Goal: Information Seeking & Learning: Learn about a topic

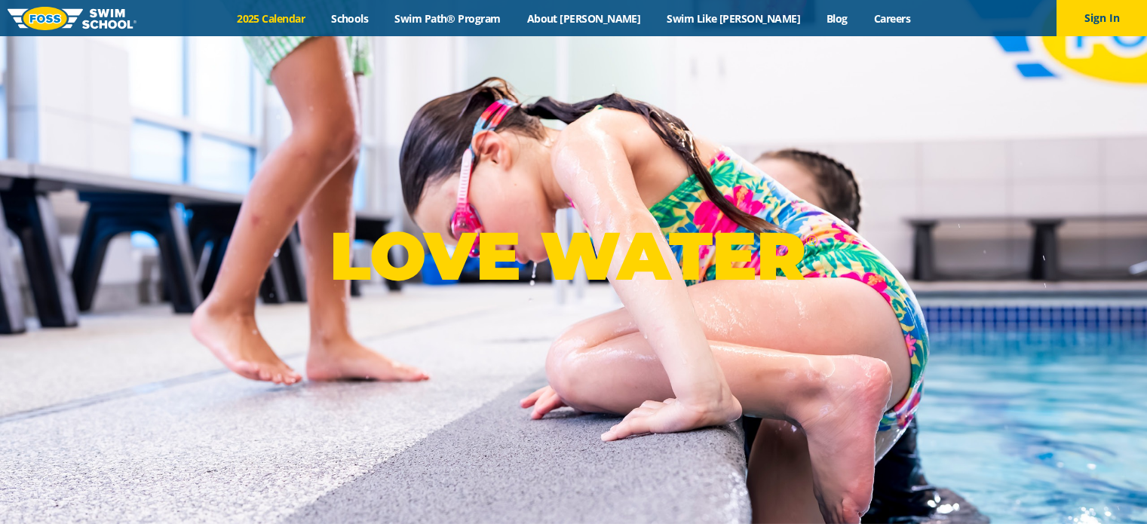
click at [318, 15] on link "2025 Calendar" at bounding box center [271, 18] width 94 height 14
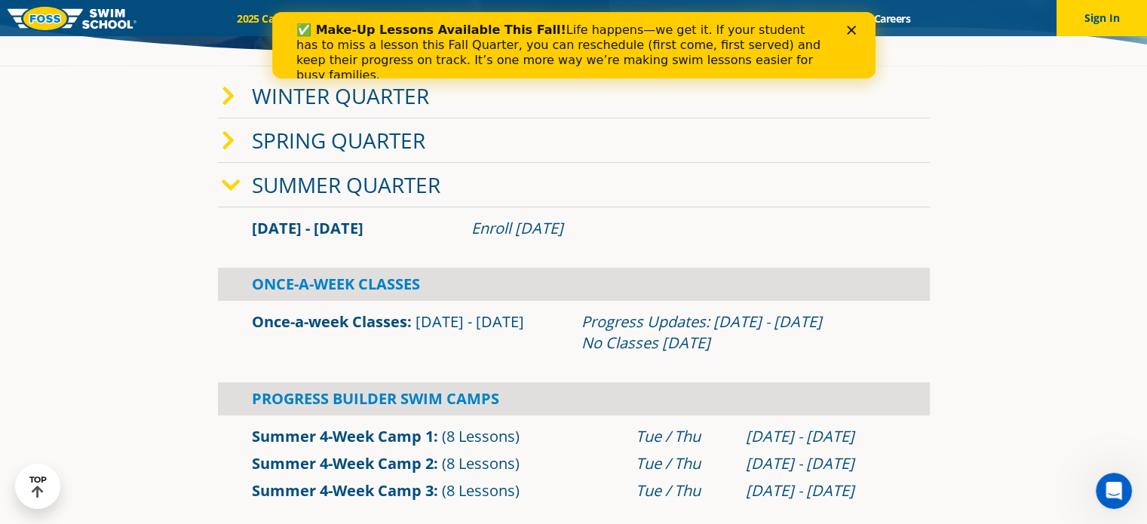
click at [226, 179] on icon at bounding box center [231, 185] width 19 height 21
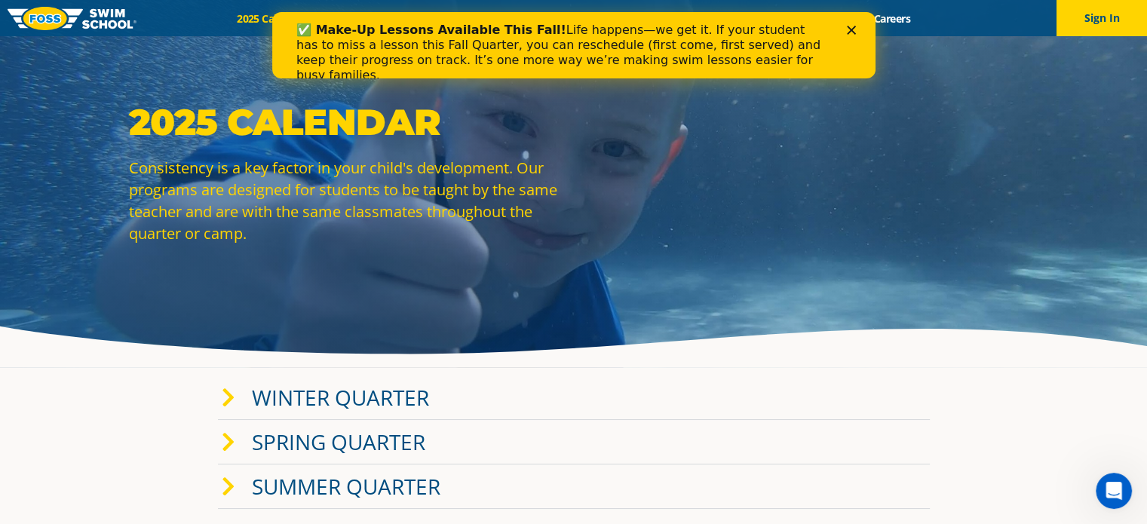
click at [850, 31] on polygon "Close" at bounding box center [850, 30] width 9 height 9
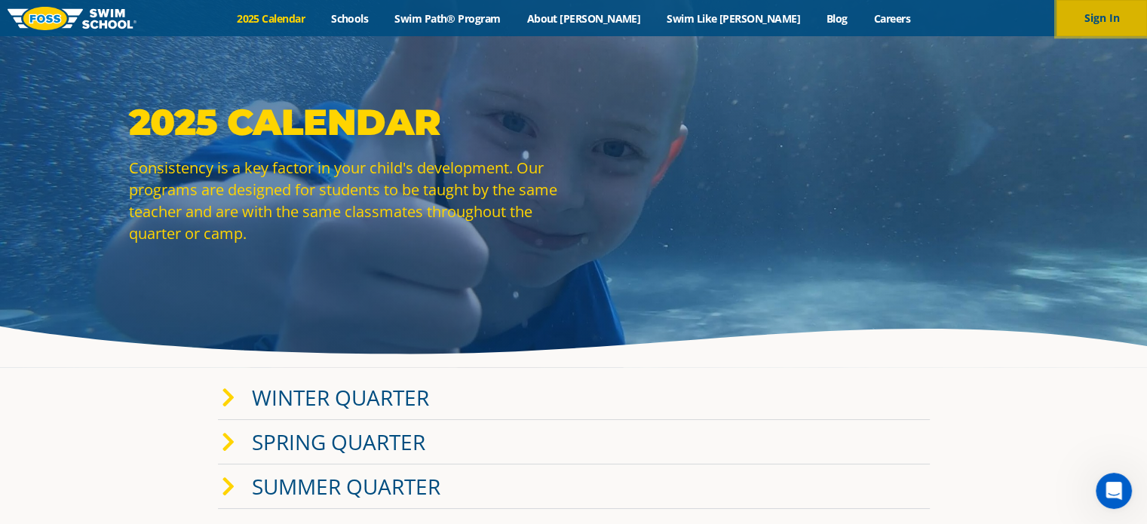
click at [1104, 20] on button "Sign In" at bounding box center [1102, 18] width 91 height 36
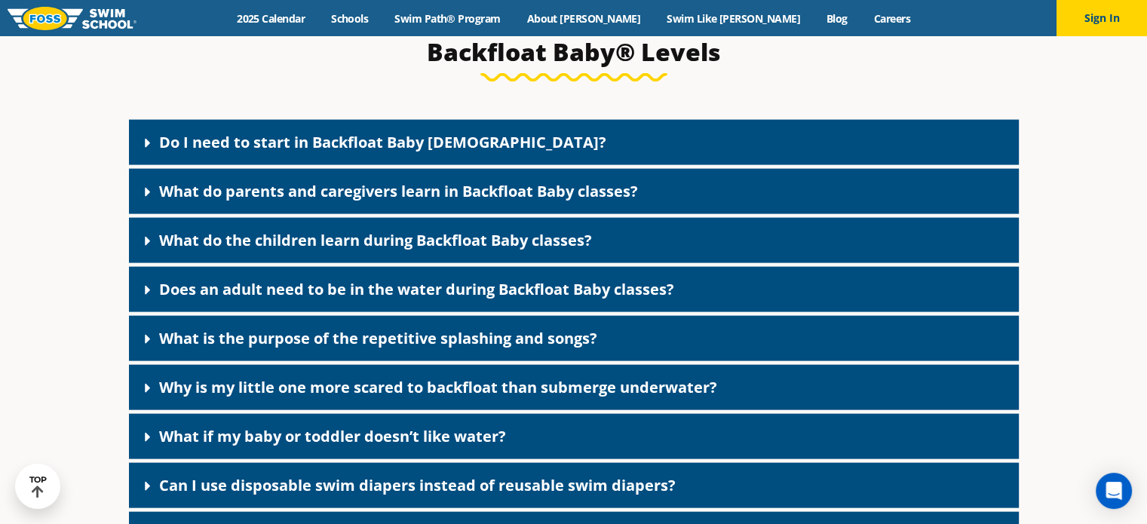
click at [321, 165] on div "Do I need to start in Backfloat Baby 1?" at bounding box center [574, 142] width 890 height 45
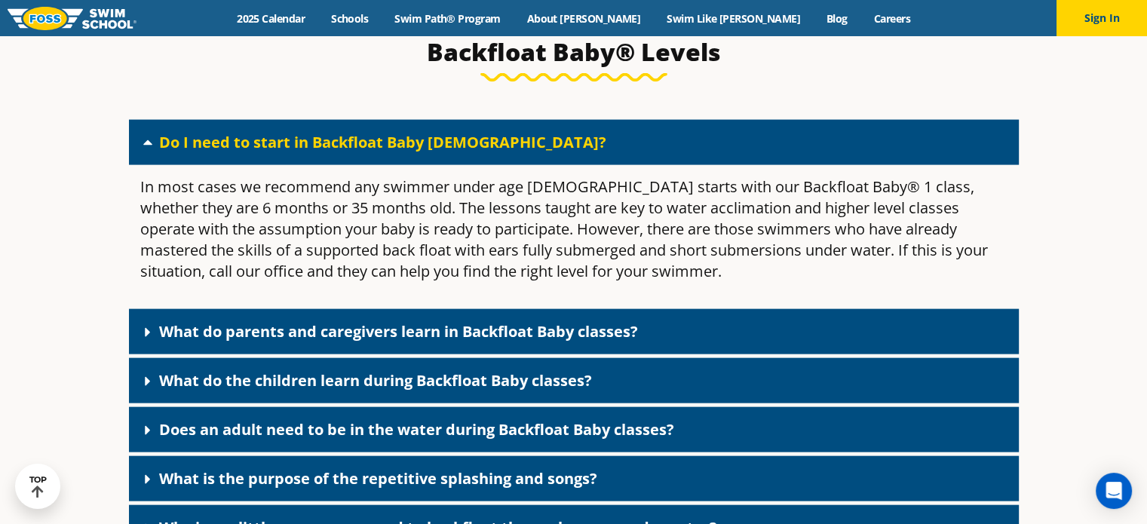
click at [358, 342] on link "What do parents and caregivers learn in Backfloat Baby classes?" at bounding box center [398, 331] width 479 height 20
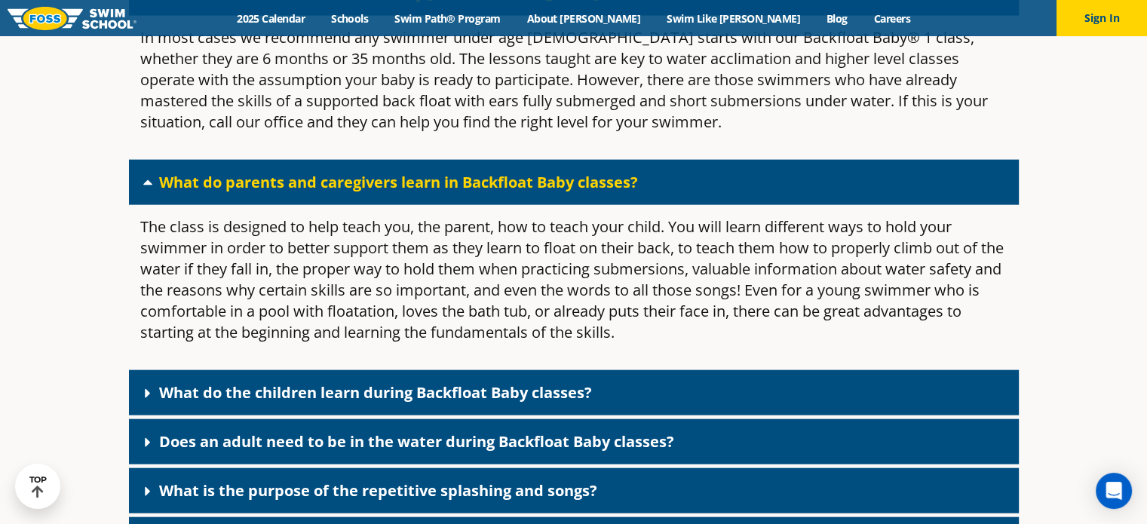
scroll to position [3389, 0]
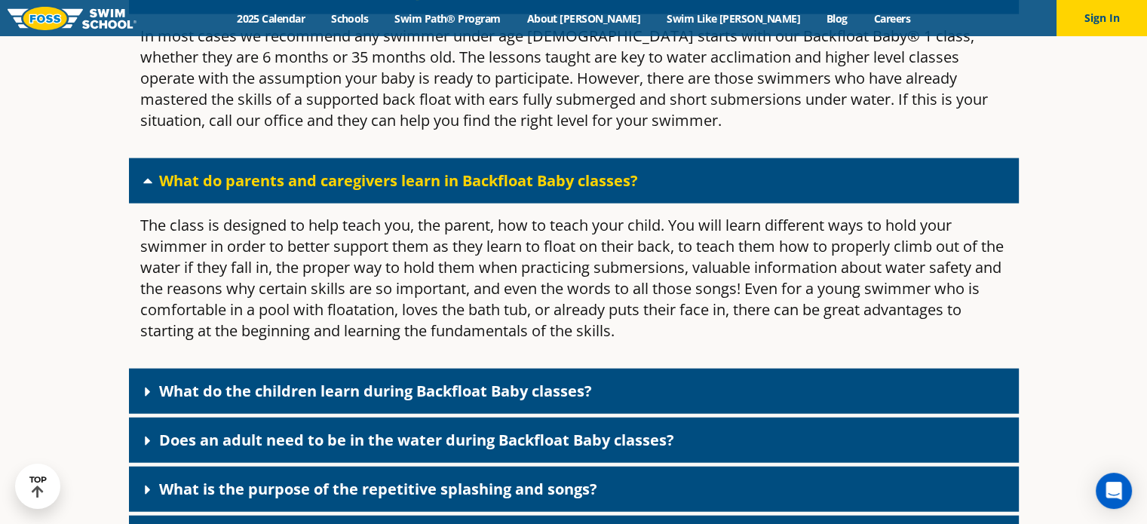
click at [360, 401] on link "What do the children learn during Backfloat Baby classes?" at bounding box center [375, 391] width 433 height 20
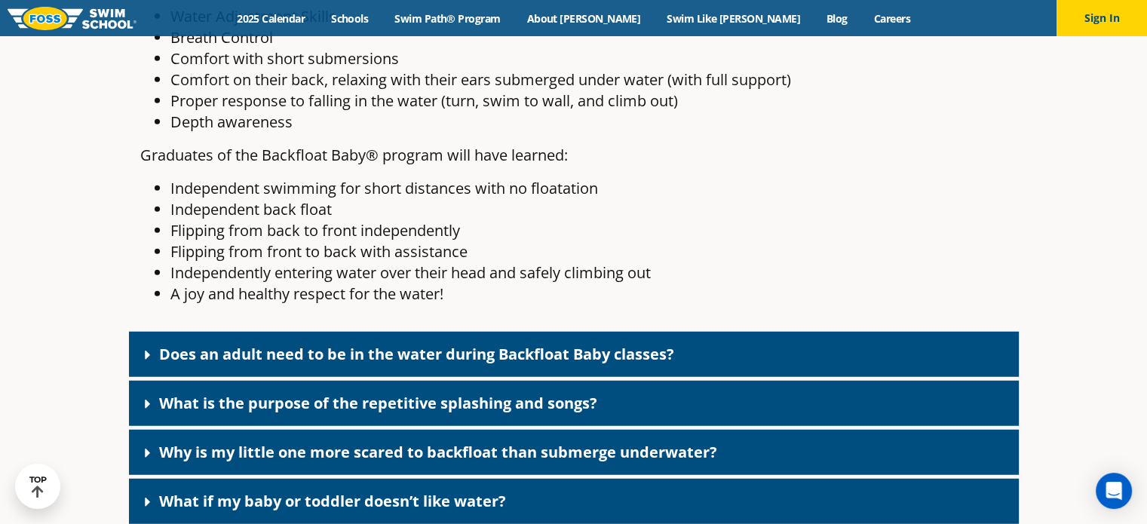
scroll to position [4068, 0]
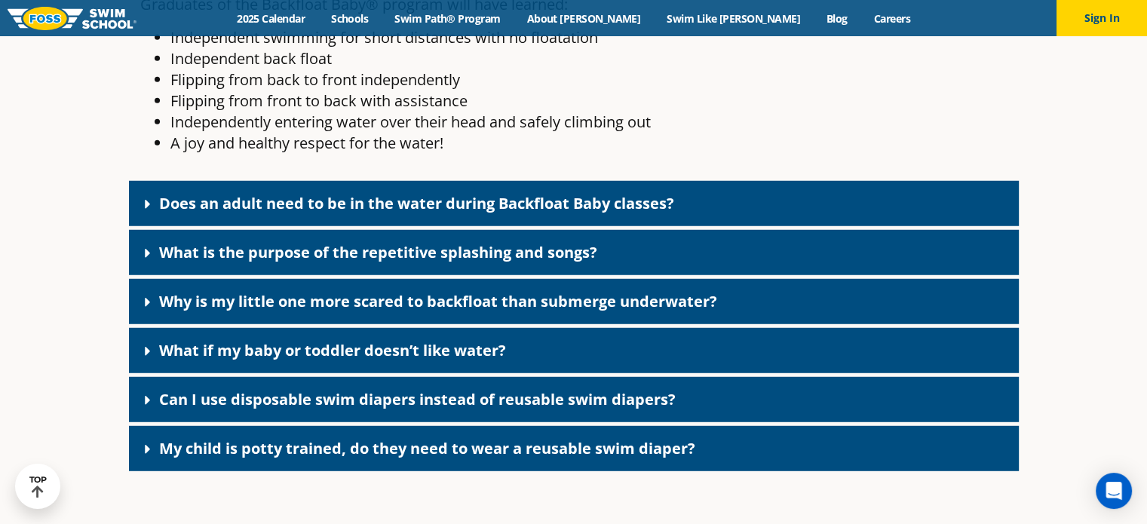
click at [404, 213] on link "Does an adult need to be in the water during Backfloat Baby classes?" at bounding box center [416, 203] width 515 height 20
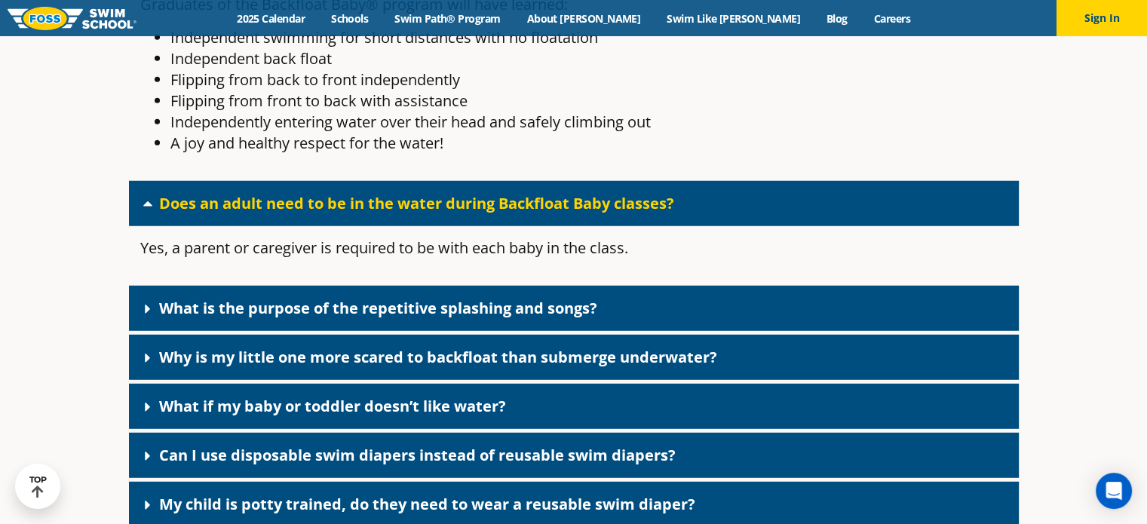
click at [413, 318] on link "What is the purpose of the repetitive splashing and songs?" at bounding box center [378, 308] width 438 height 20
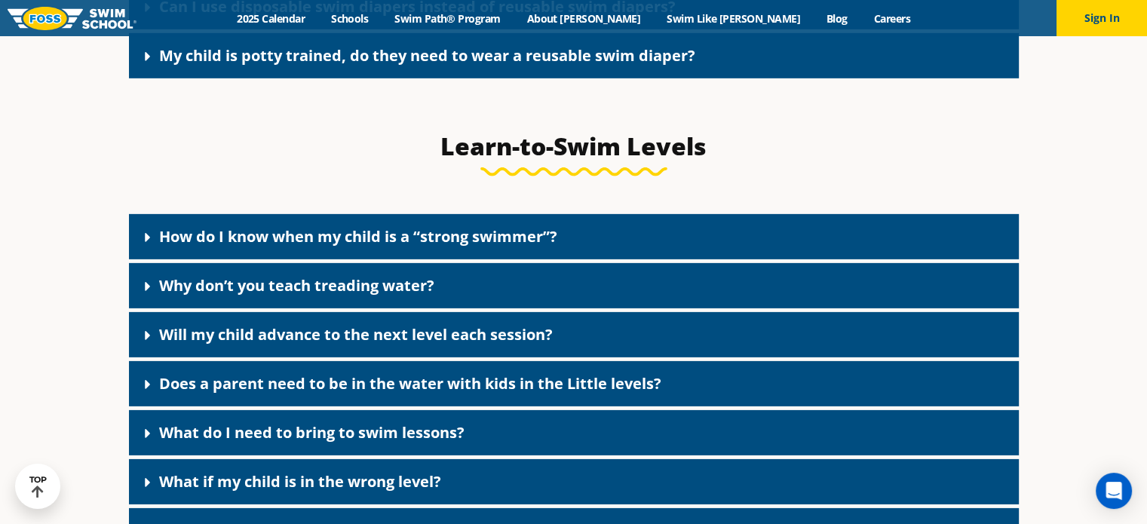
scroll to position [4746, 0]
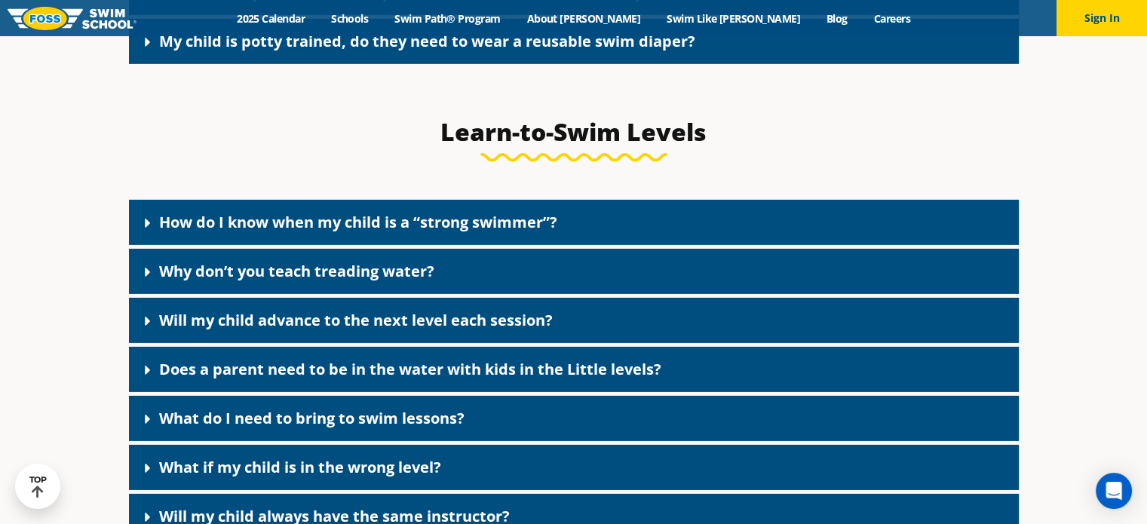
click at [349, 232] on link "How do I know when my child is a “strong swimmer”?" at bounding box center [358, 222] width 398 height 20
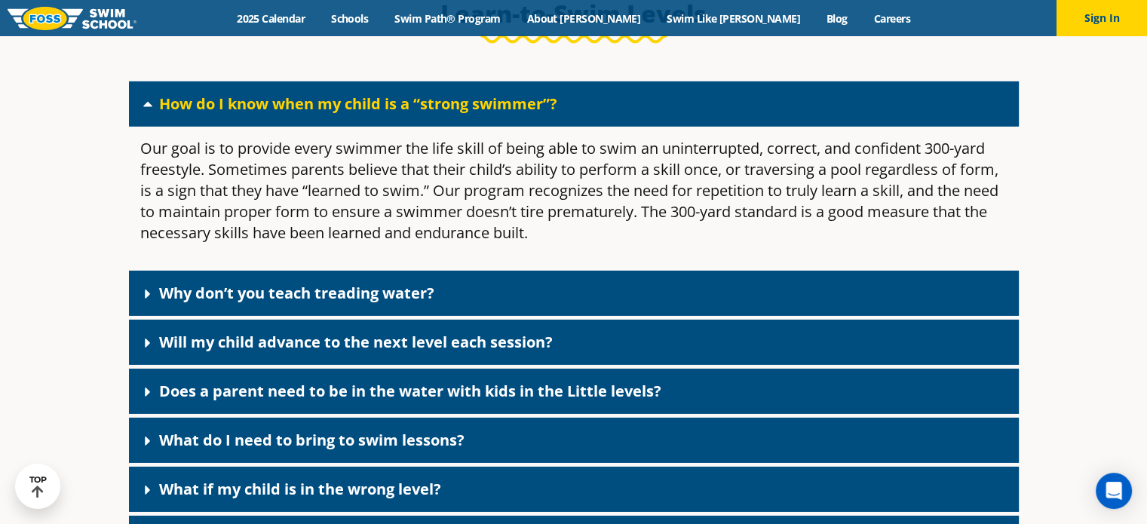
scroll to position [4897, 0]
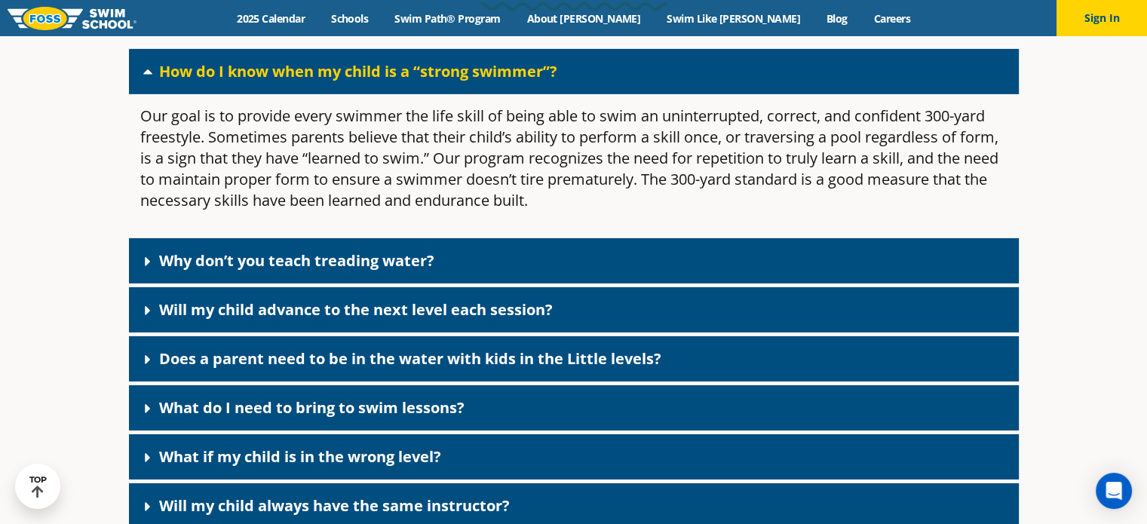
click at [389, 382] on div "Does a parent need to be in the water with kids in the Little levels?" at bounding box center [574, 358] width 890 height 45
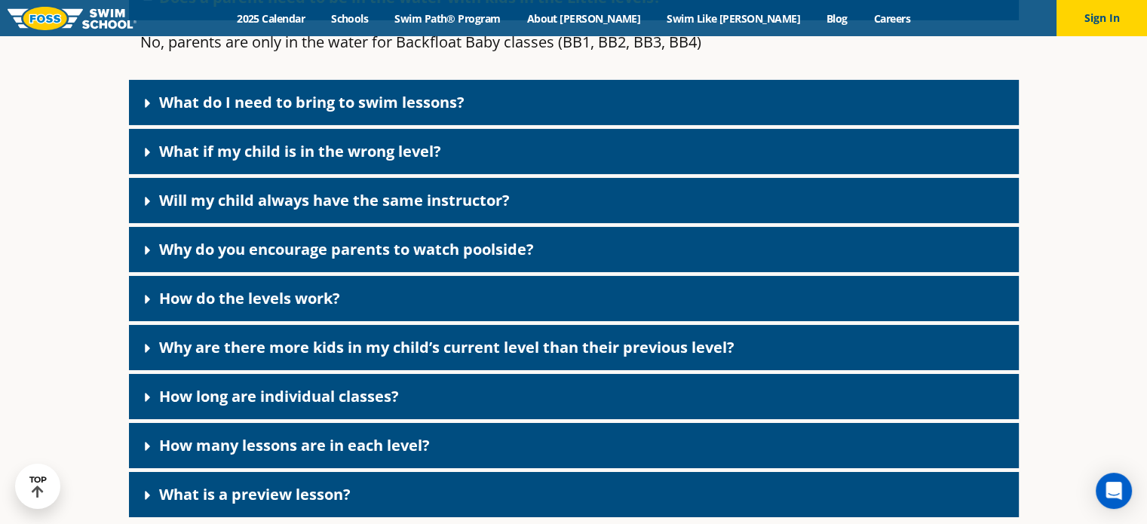
scroll to position [5274, 0]
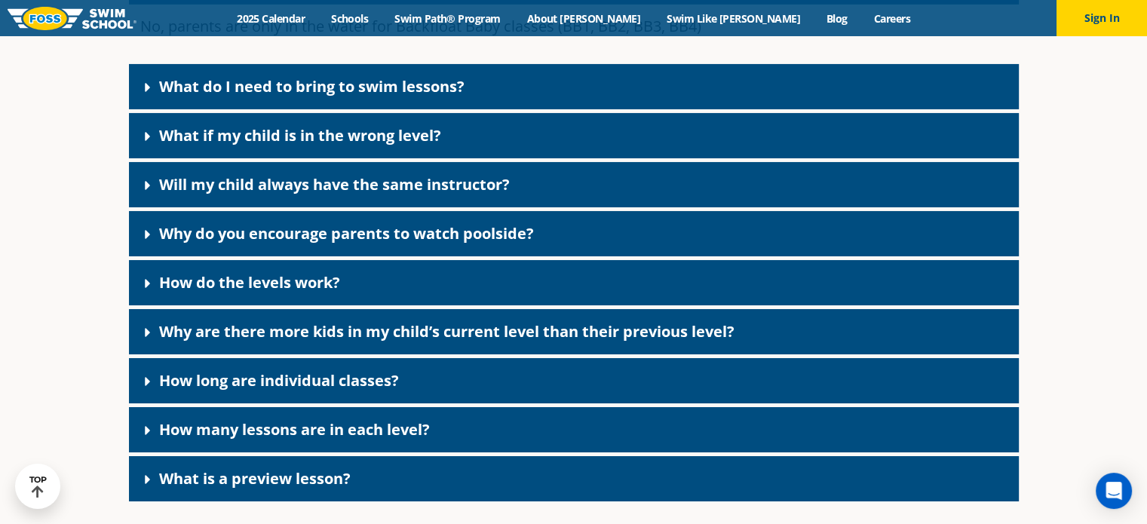
click at [346, 244] on link "Why do you encourage parents to watch poolside?" at bounding box center [346, 233] width 375 height 20
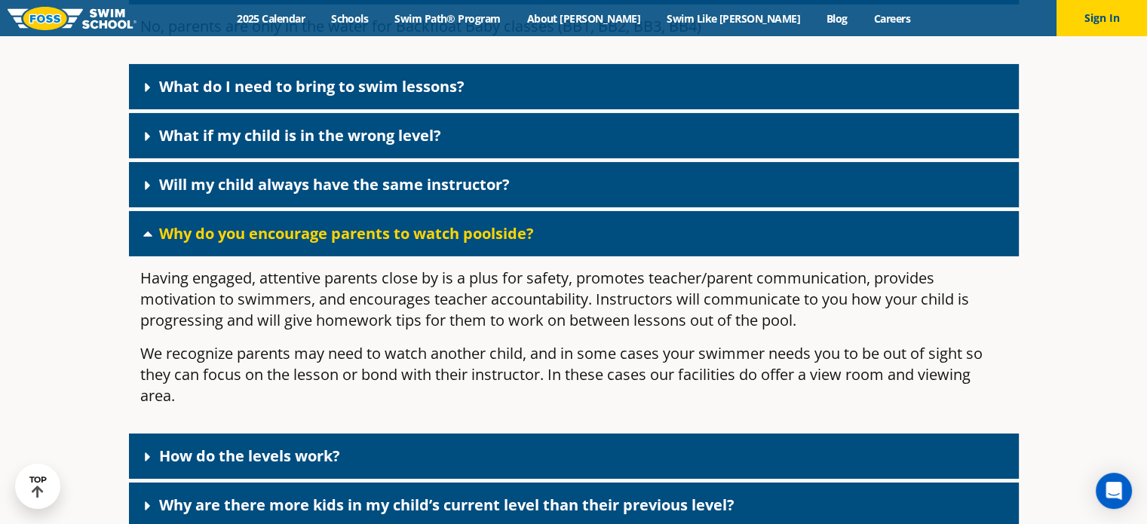
click at [346, 244] on link "Why do you encourage parents to watch poolside?" at bounding box center [346, 233] width 375 height 20
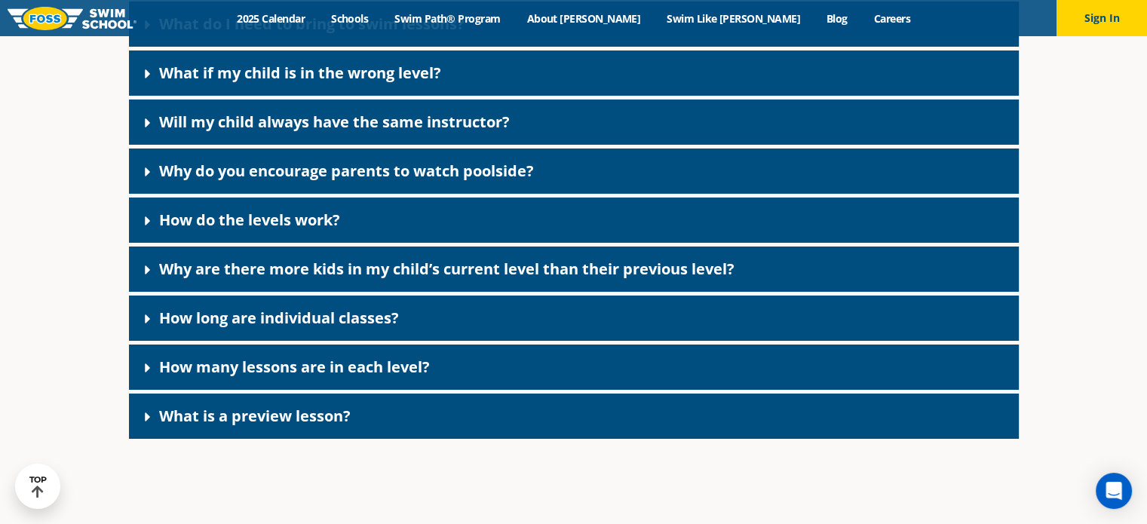
scroll to position [5425, 0]
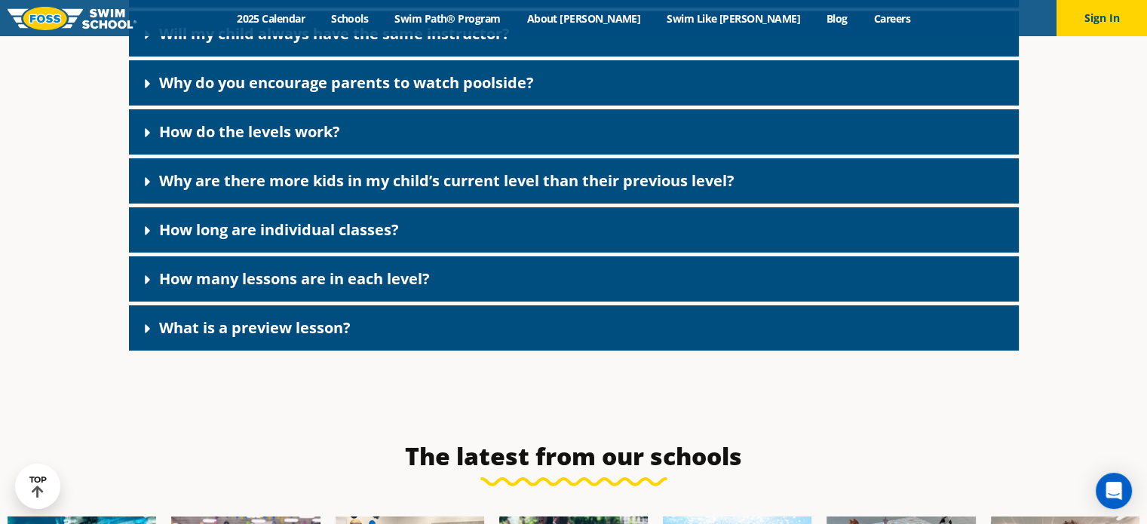
click at [344, 289] on link "How many lessons are in each level?" at bounding box center [294, 279] width 271 height 20
